Goal: Use online tool/utility: Utilize a website feature to perform a specific function

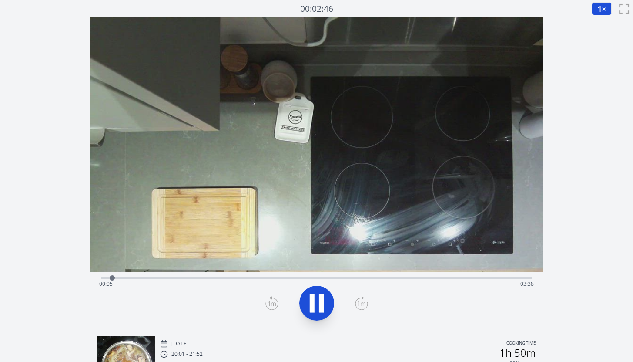
click at [148, 277] on div "Time elapsed: 00:05 Time remaining: 03:38" at bounding box center [316, 284] width 435 height 14
click at [172, 276] on div "Time elapsed: 00:24 Time remaining: 03:19" at bounding box center [316, 276] width 431 height 10
click at [204, 278] on div "Time elapsed: 00:37 Time remaining: 03:06" at bounding box center [316, 284] width 435 height 14
click at [232, 273] on div "Time elapsed: 00:53 Time remaining: 02:49" at bounding box center [316, 276] width 431 height 10
click at [261, 269] on video at bounding box center [316, 144] width 452 height 254
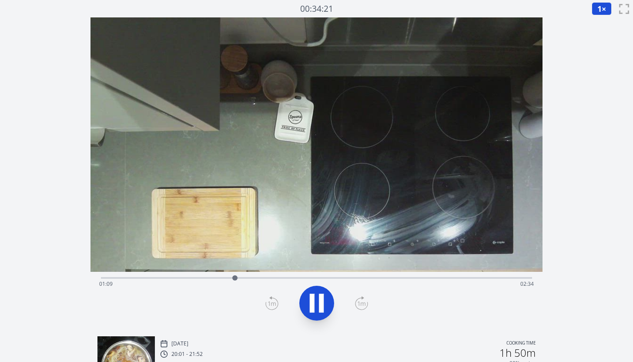
click at [289, 265] on video at bounding box center [316, 144] width 452 height 254
click at [313, 271] on video at bounding box center [316, 144] width 452 height 254
click at [296, 279] on div "Time elapsed: 01:10 Time remaining: 02:33" at bounding box center [316, 284] width 435 height 14
click at [282, 279] on div "Time elapsed: 01:41 Time remaining: 02:02" at bounding box center [316, 284] width 435 height 14
click at [260, 280] on div "Time elapsed: 01:34 Time remaining: 02:09" at bounding box center [316, 284] width 435 height 14
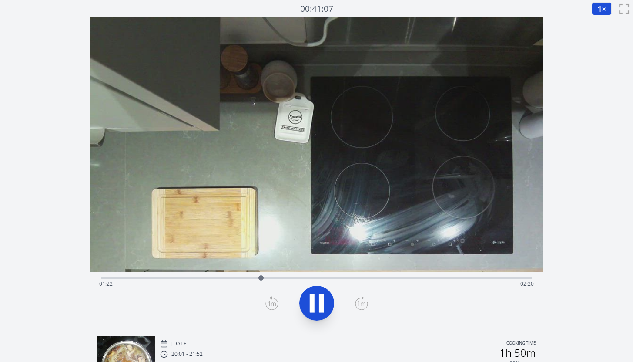
click at [235, 278] on div "Time elapsed: 01:22 Time remaining: 02:20" at bounding box center [316, 284] width 435 height 14
click at [214, 280] on div "Time elapsed: 01:09 Time remaining: 02:33" at bounding box center [316, 284] width 435 height 14
click at [192, 280] on div "Time elapsed: 00:58 Time remaining: 02:45" at bounding box center [316, 284] width 435 height 14
click at [168, 278] on div "Time elapsed: 00:47 Time remaining: 02:56" at bounding box center [316, 284] width 435 height 14
click at [143, 276] on div "Time elapsed: 00:34 Time remaining: 03:08" at bounding box center [316, 276] width 431 height 10
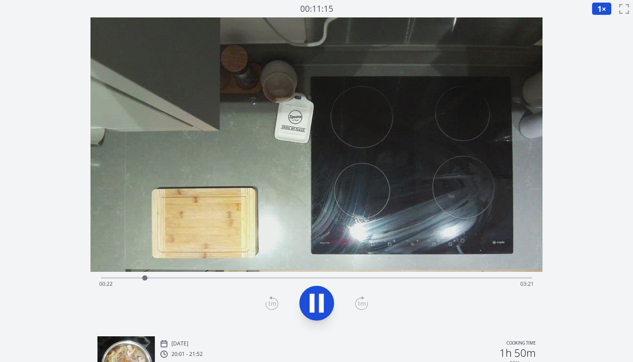
click at [303, 279] on div "Time elapsed: 00:22 Time remaining: 03:21" at bounding box center [316, 284] width 435 height 14
click at [332, 279] on div "Time elapsed: 01:44 Time remaining: 01:58" at bounding box center [316, 284] width 435 height 14
click at [360, 278] on div "Time elapsed: 02:00 Time remaining: 01:43" at bounding box center [316, 284] width 435 height 14
click at [347, 276] on div "Time elapsed: 02:16 Time remaining: 01:27" at bounding box center [316, 276] width 431 height 10
click at [325, 279] on div "Time elapsed: 02:08 Time remaining: 01:35" at bounding box center [316, 284] width 435 height 14
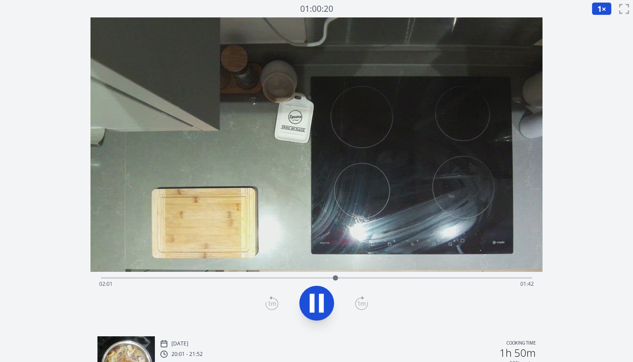
click at [308, 314] on icon at bounding box center [317, 303] width 24 height 24
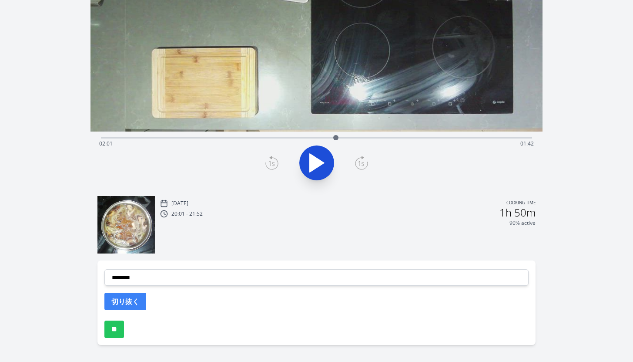
scroll to position [165, 0]
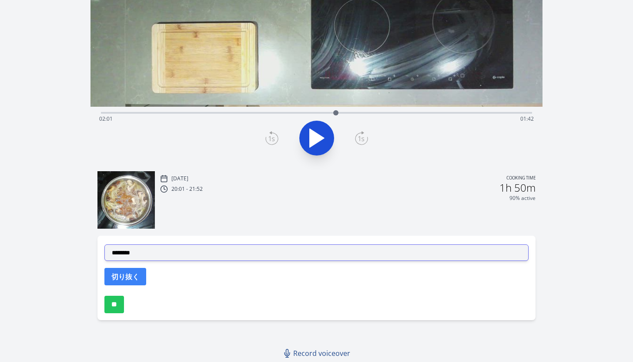
click at [270, 254] on select "**********" at bounding box center [316, 252] width 424 height 17
select select "**********"
click at [104, 244] on select "**********" at bounding box center [316, 252] width 424 height 17
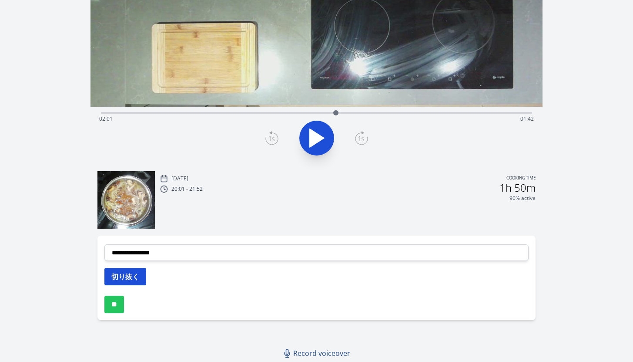
click at [135, 273] on button "切り抜く" at bounding box center [125, 276] width 42 height 17
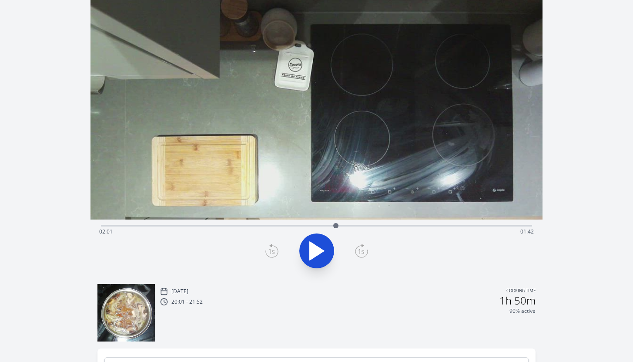
scroll to position [7, 0]
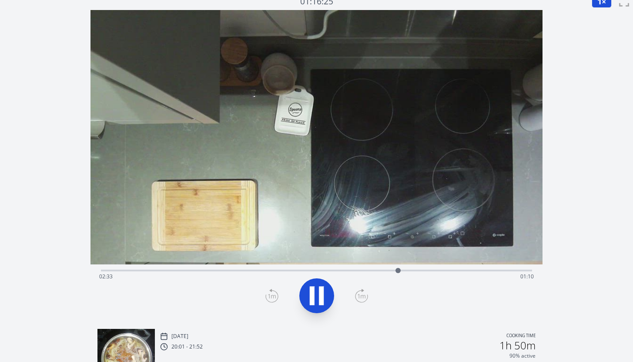
click at [383, 269] on div "Time elapsed: 02:33 Time remaining: 01:10" at bounding box center [316, 276] width 435 height 14
drag, startPoint x: 383, startPoint y: 271, endPoint x: 312, endPoint y: 270, distance: 70.5
click at [312, 270] on div at bounding box center [311, 270] width 5 height 5
click at [599, 4] on span "1" at bounding box center [599, 1] width 4 height 10
click at [603, 17] on li "0.25×" at bounding box center [604, 14] width 24 height 14
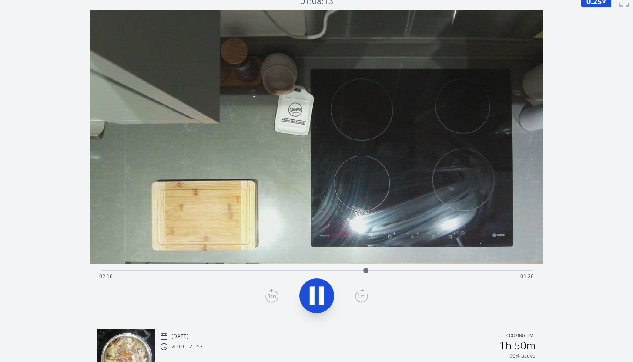
click at [319, 298] on icon at bounding box center [321, 295] width 5 height 19
click at [274, 296] on icon at bounding box center [271, 295] width 13 height 14
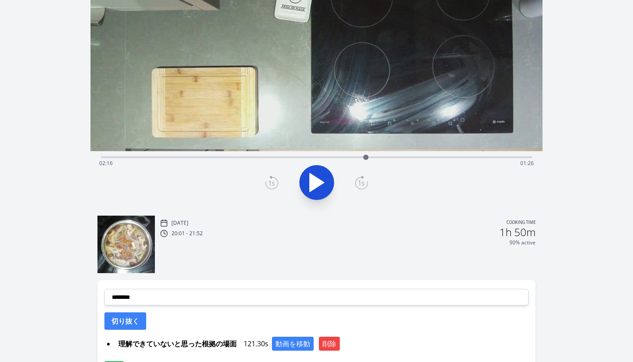
scroll to position [186, 0]
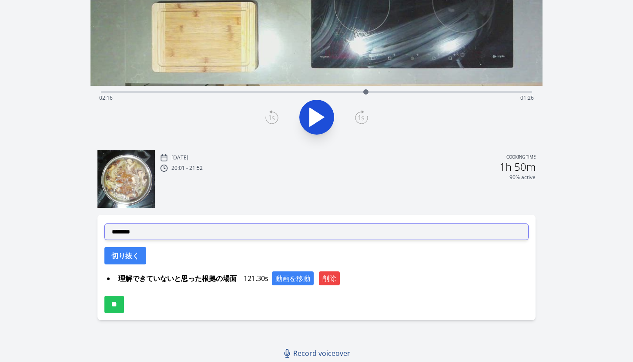
click at [223, 232] on select "**********" at bounding box center [316, 231] width 424 height 17
select select "**********"
click at [104, 223] on select "**********" at bounding box center [316, 231] width 424 height 17
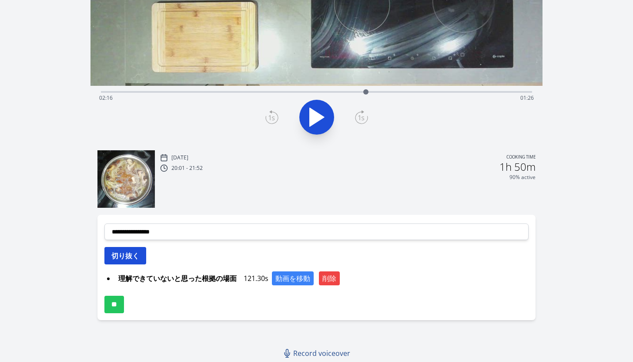
click at [135, 256] on button "切り抜く" at bounding box center [125, 255] width 42 height 17
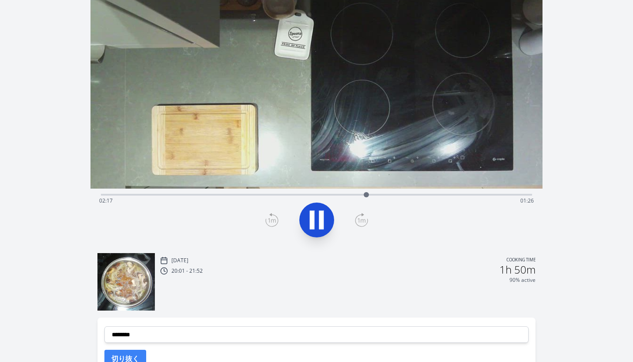
scroll to position [83, 0]
click at [381, 197] on div "Time elapsed: 02:17 Time remaining: 01:26" at bounding box center [316, 201] width 435 height 14
click at [393, 195] on div "Time elapsed: 02:24 Time remaining: 01:18" at bounding box center [316, 201] width 435 height 14
click at [384, 193] on div "Time elapsed: 02:31 Time remaining: 01:12" at bounding box center [316, 194] width 431 height 10
click at [318, 221] on icon at bounding box center [317, 220] width 24 height 24
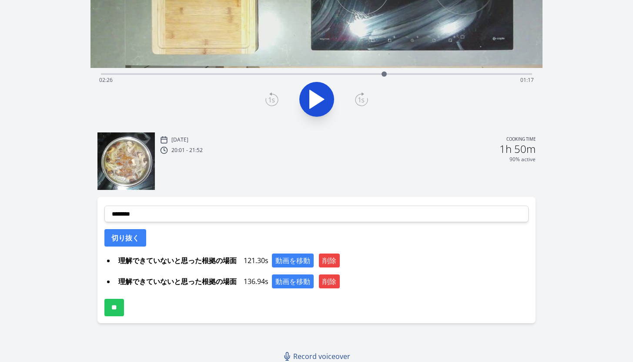
scroll to position [207, 0]
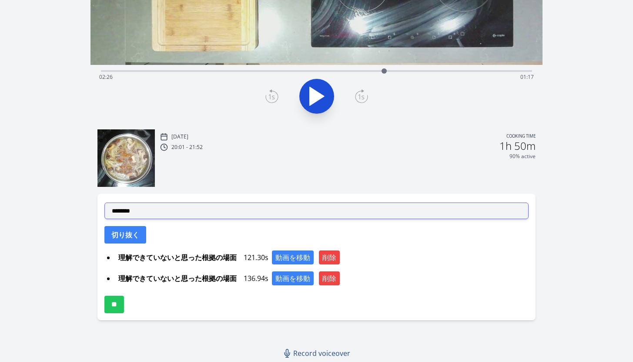
click at [235, 209] on select "**********" at bounding box center [316, 210] width 424 height 17
select select "**********"
click at [104, 202] on select "**********" at bounding box center [316, 210] width 424 height 17
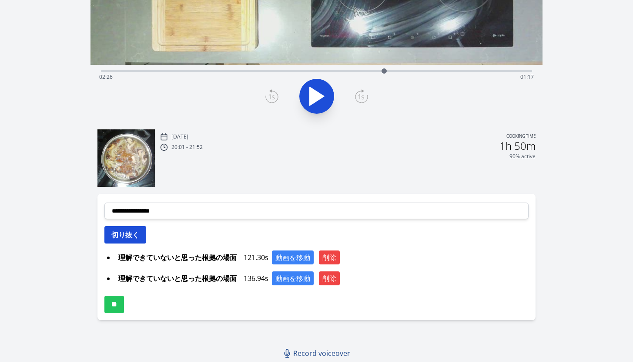
click at [139, 234] on button "切り抜く" at bounding box center [125, 234] width 42 height 17
select select
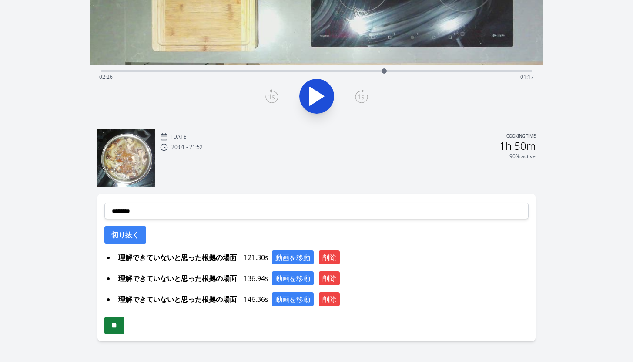
click at [124, 318] on input "**" at bounding box center [114, 324] width 20 height 17
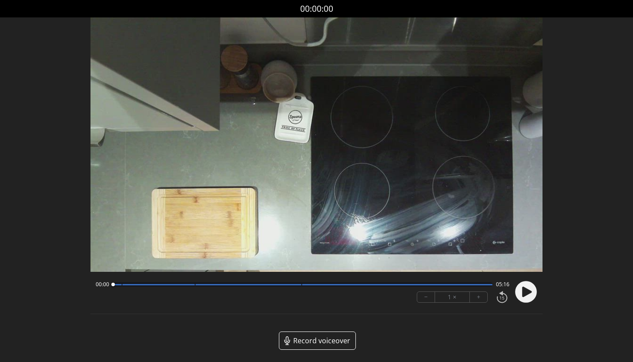
scroll to position [37, 0]
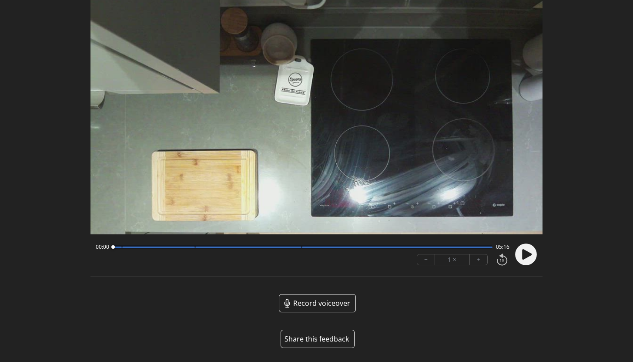
click at [333, 338] on button "Share this feedback" at bounding box center [318, 338] width 74 height 18
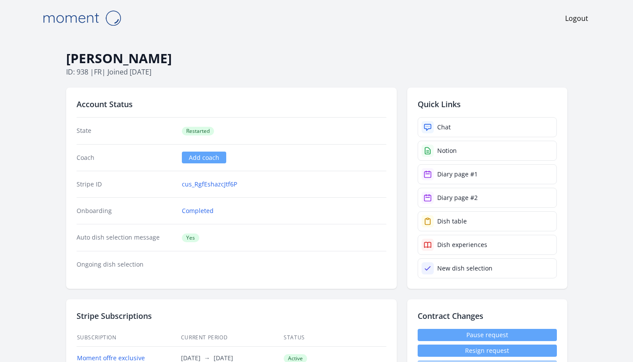
scroll to position [930, 0]
